Goal: Contribute content

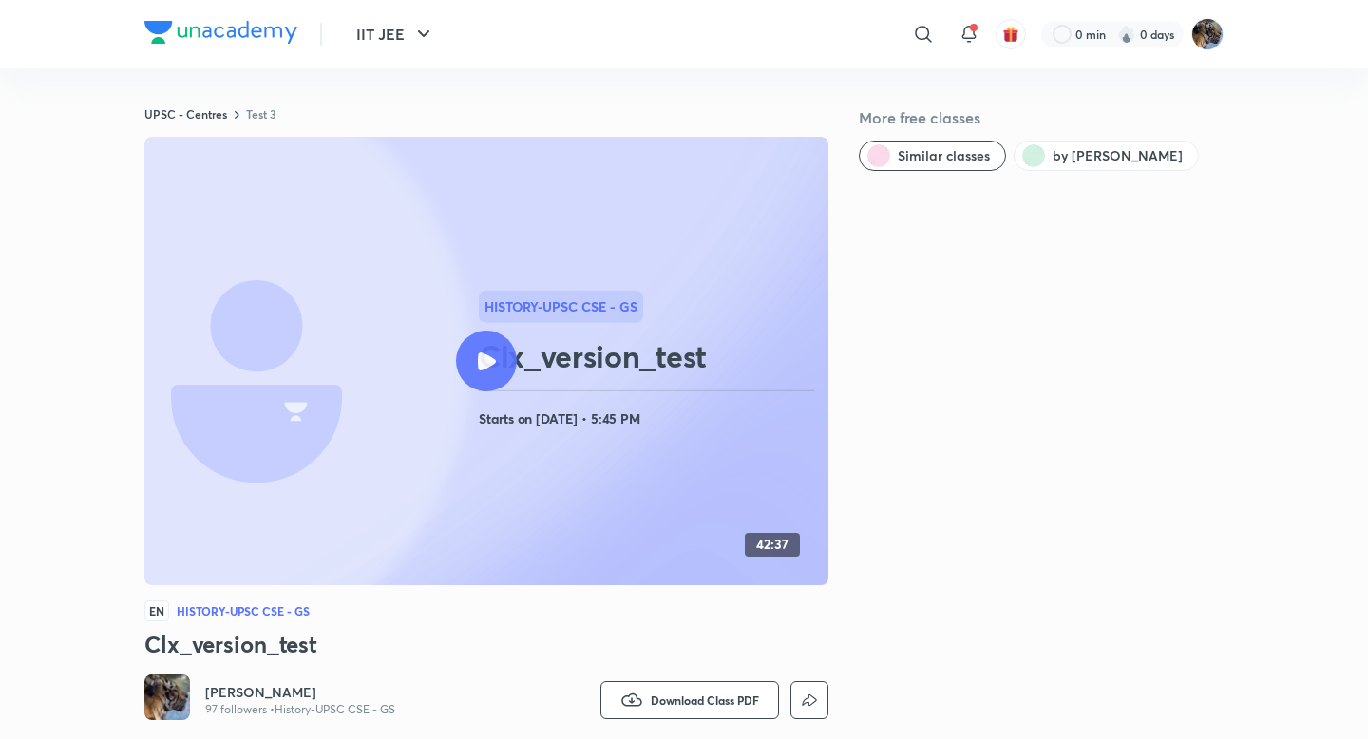
click at [490, 360] on icon at bounding box center [487, 361] width 18 height 18
